Goal: Task Accomplishment & Management: Complete application form

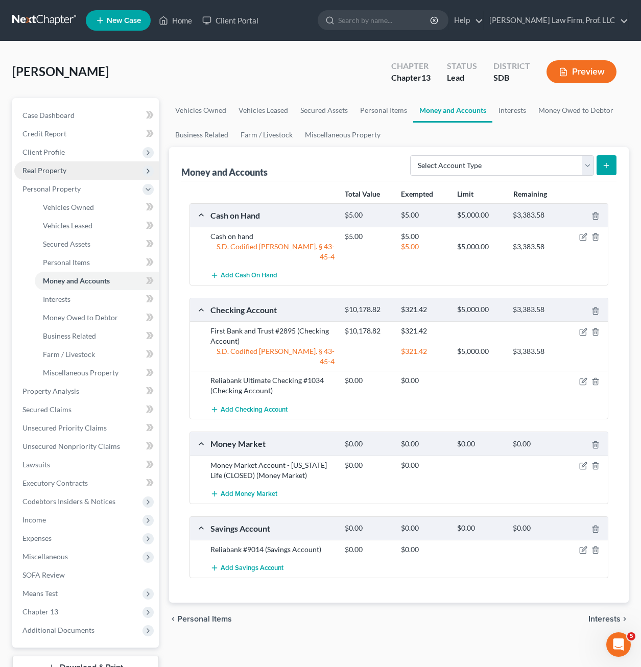
click at [52, 166] on span "Real Property" at bounding box center [44, 170] width 44 height 9
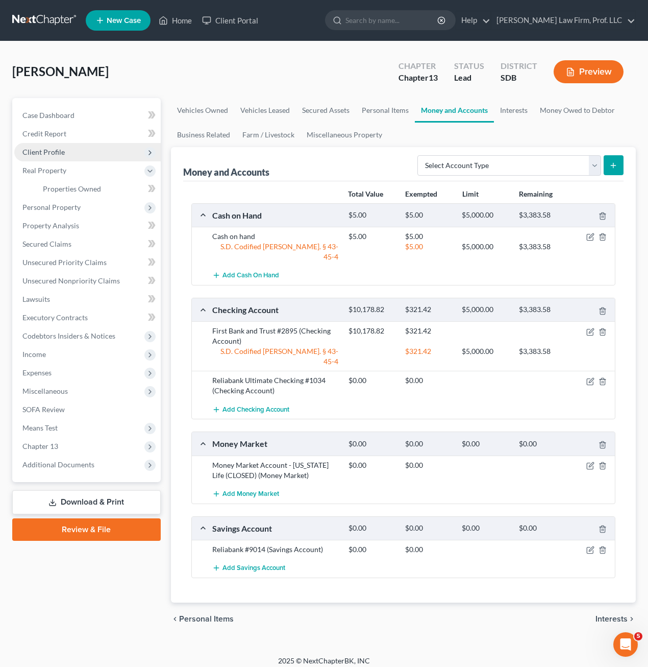
click at [71, 151] on span "Client Profile" at bounding box center [87, 152] width 147 height 18
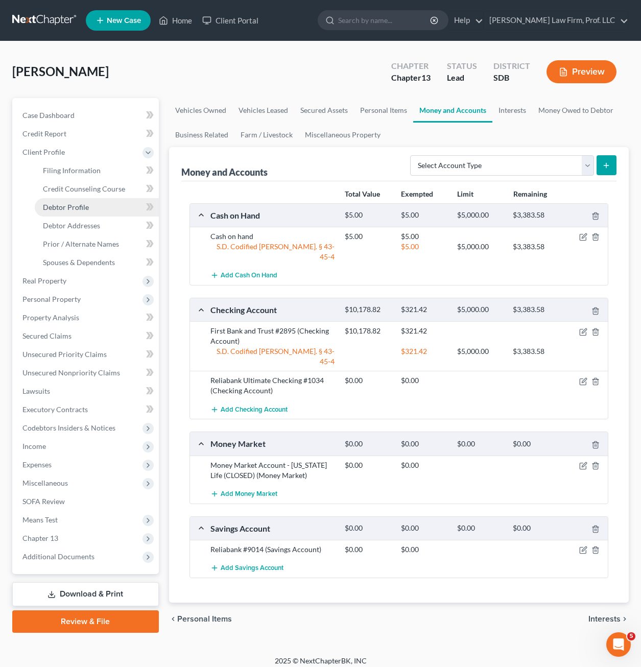
click at [82, 208] on span "Debtor Profile" at bounding box center [66, 207] width 46 height 9
select select "0"
select select "1"
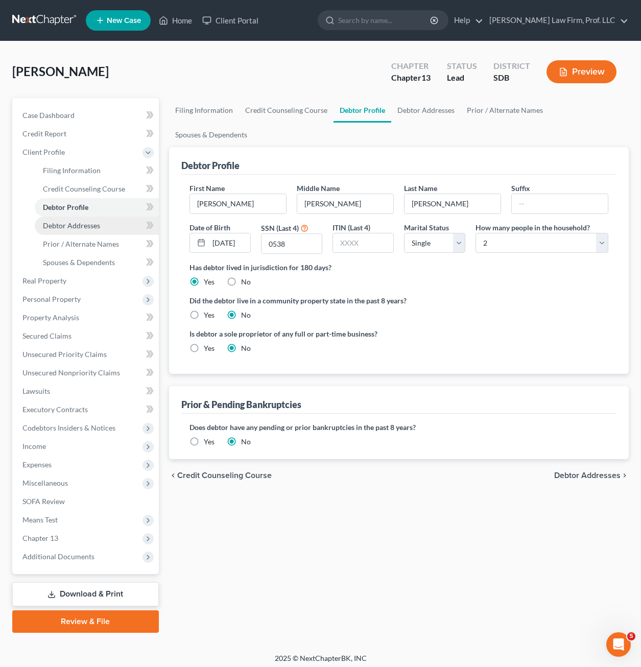
radio input "true"
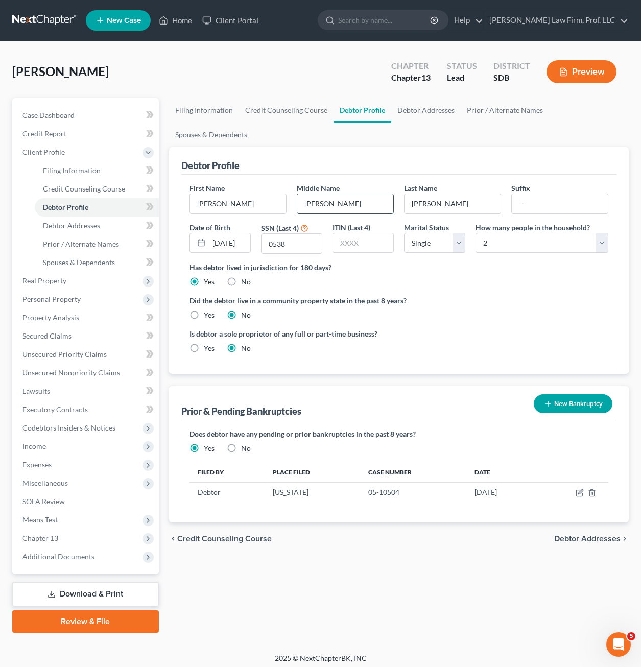
click at [314, 194] on input "[PERSON_NAME]" at bounding box center [345, 203] width 96 height 19
type input "[PERSON_NAME]"
click at [495, 328] on div "Is debtor a sole proprietor of any full or part-time business? Yes No" at bounding box center [398, 344] width 429 height 33
click at [67, 303] on span "Personal Property" at bounding box center [51, 299] width 58 height 9
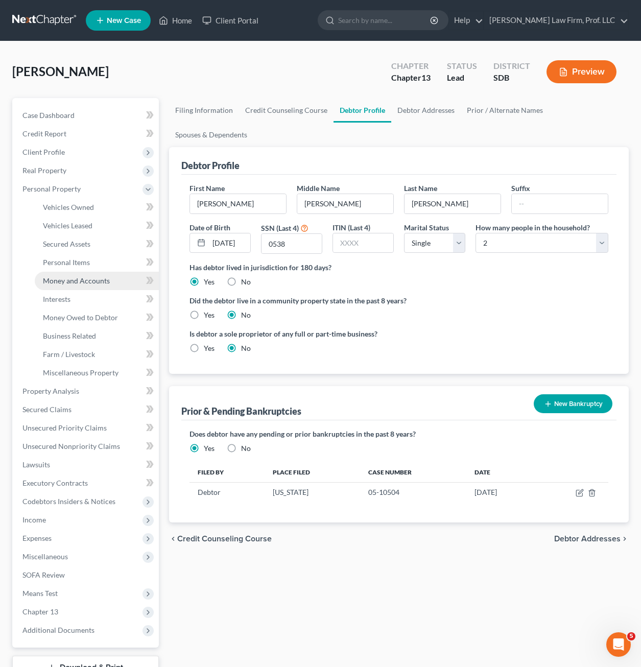
click at [71, 288] on link "Money and Accounts" at bounding box center [97, 281] width 124 height 18
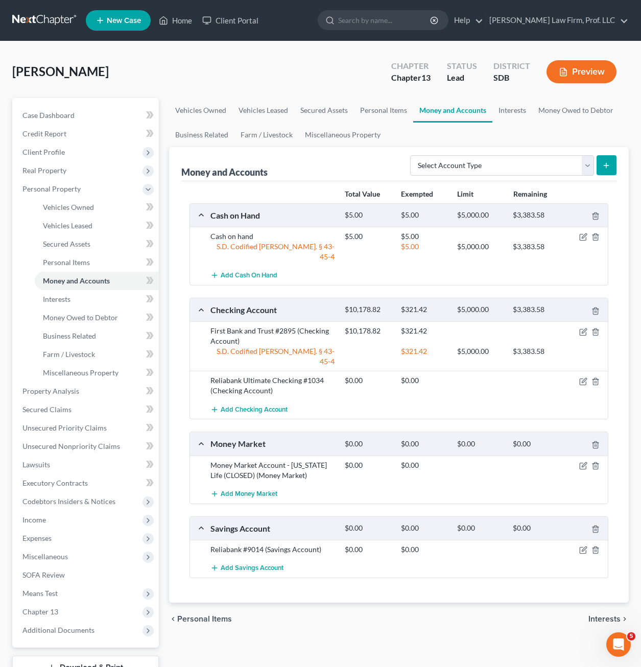
click at [342, 558] on div "Add Savings Account" at bounding box center [406, 567] width 403 height 19
click at [72, 441] on link "Unsecured Nonpriority Claims" at bounding box center [86, 446] width 144 height 18
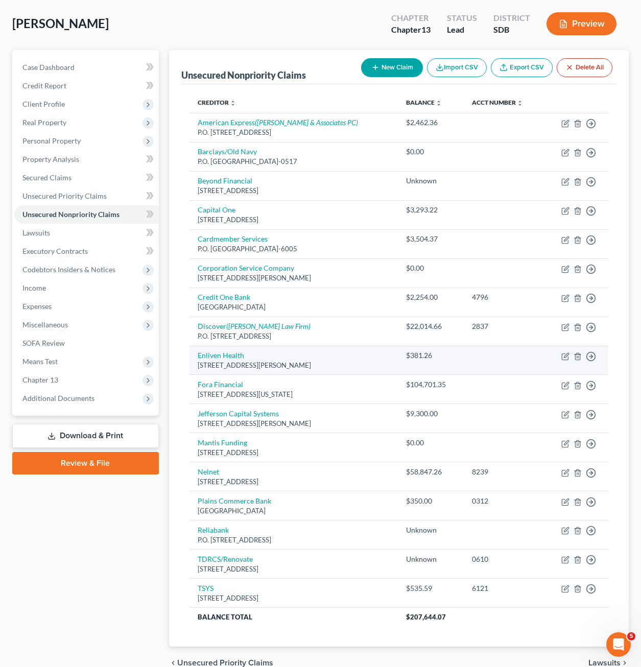
scroll to position [99, 0]
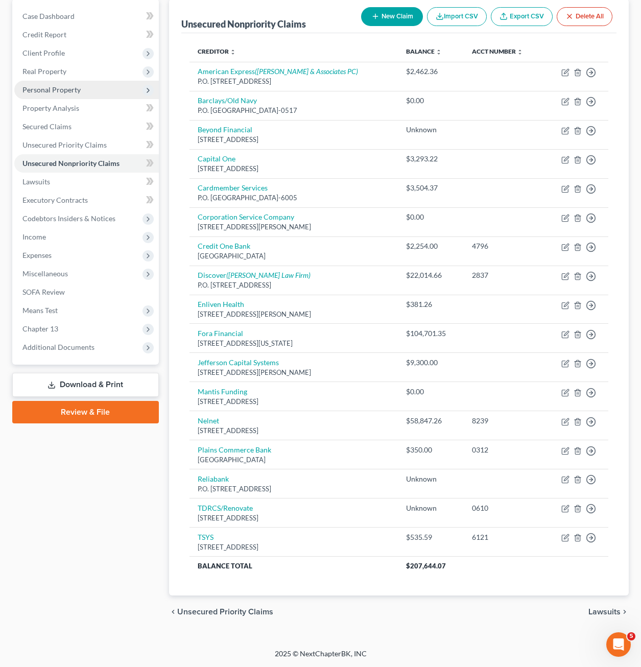
click at [55, 88] on span "Personal Property" at bounding box center [51, 89] width 58 height 9
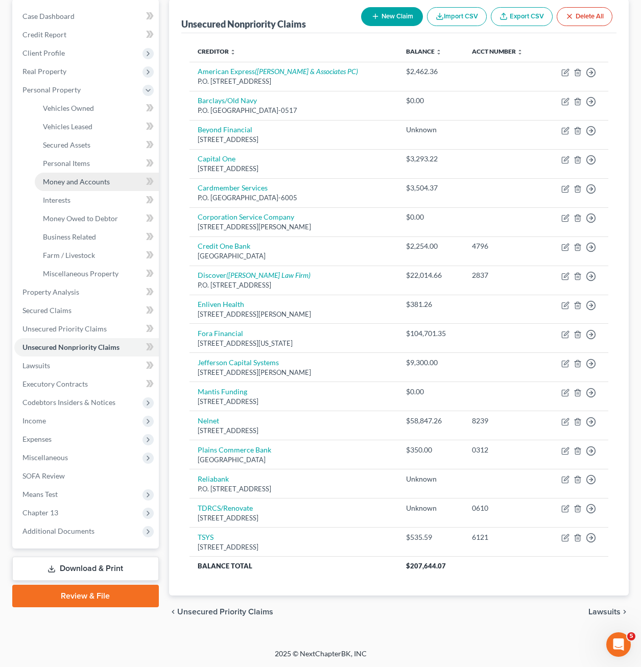
click at [80, 184] on span "Money and Accounts" at bounding box center [76, 181] width 67 height 9
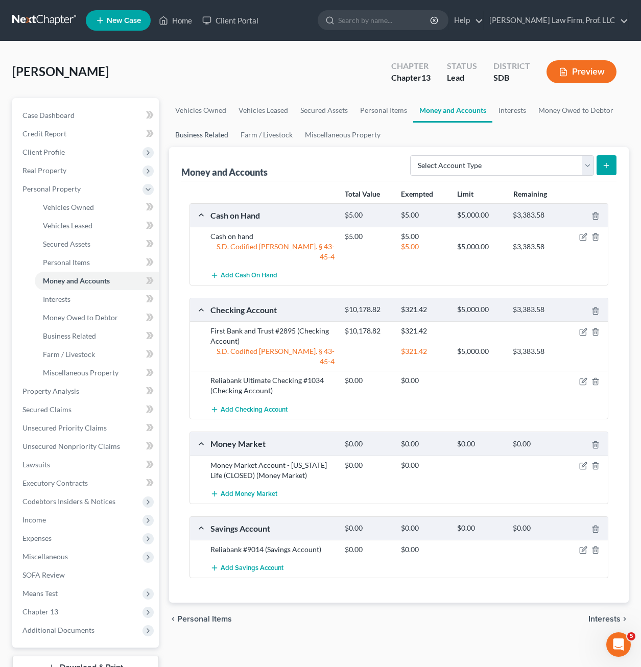
click at [207, 137] on link "Business Related" at bounding box center [201, 135] width 65 height 25
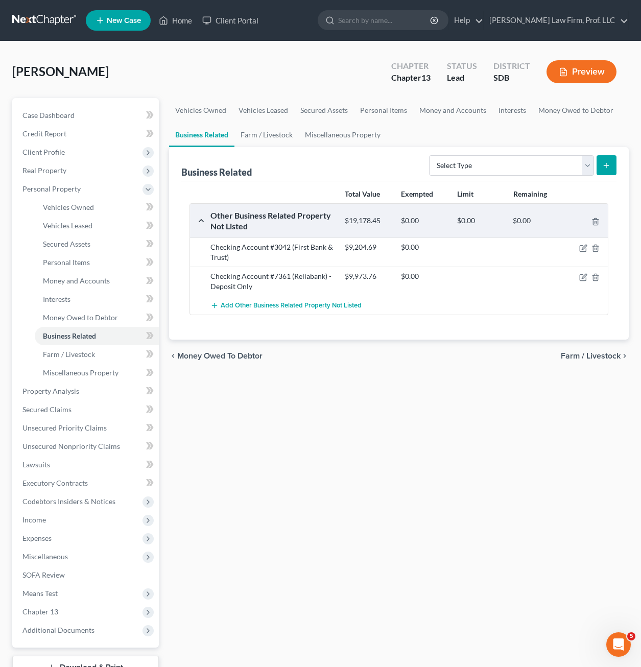
click at [478, 355] on div "chevron_left Money Owed to Debtor Farm / Livestock chevron_right" at bounding box center [398, 355] width 459 height 33
click at [424, 451] on div "Vehicles Owned Vehicles Leased Secured Assets Personal Items Money and Accounts…" at bounding box center [399, 402] width 470 height 608
click at [82, 448] on span "Unsecured Nonpriority Claims" at bounding box center [70, 446] width 97 height 9
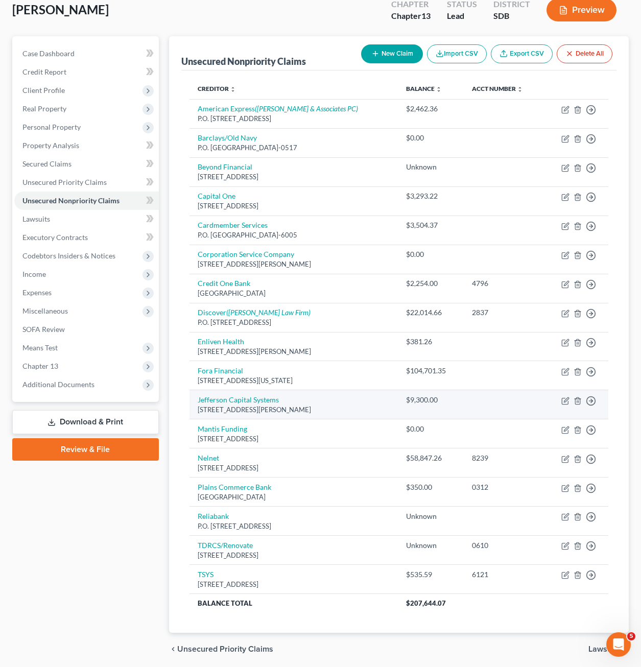
scroll to position [99, 0]
